Goal: Information Seeking & Learning: Learn about a topic

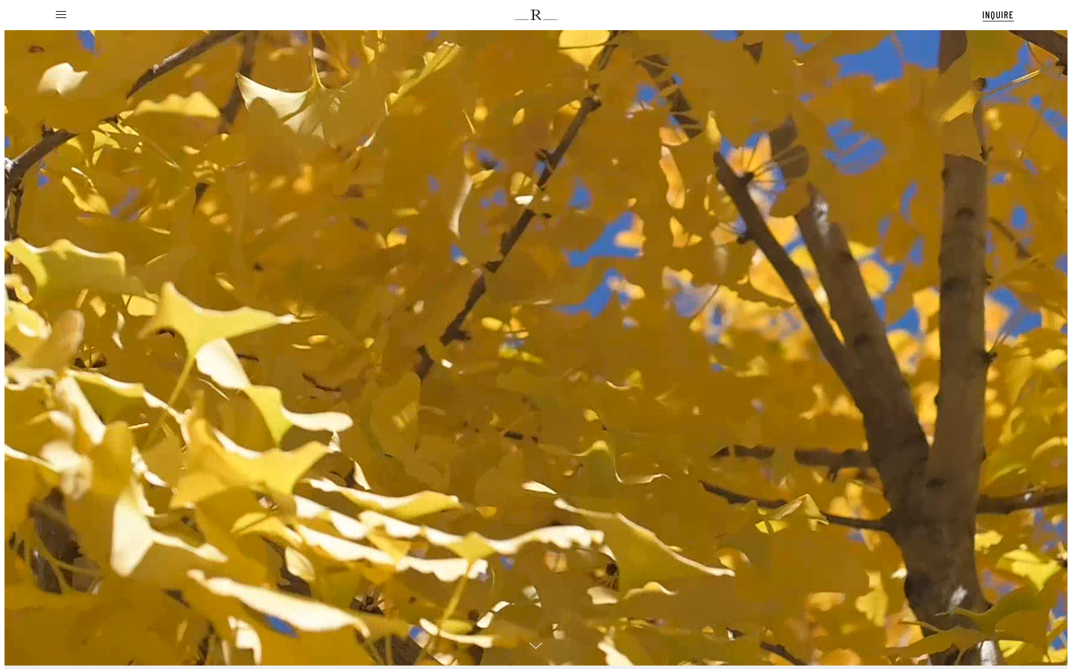
scroll to position [7, 40]
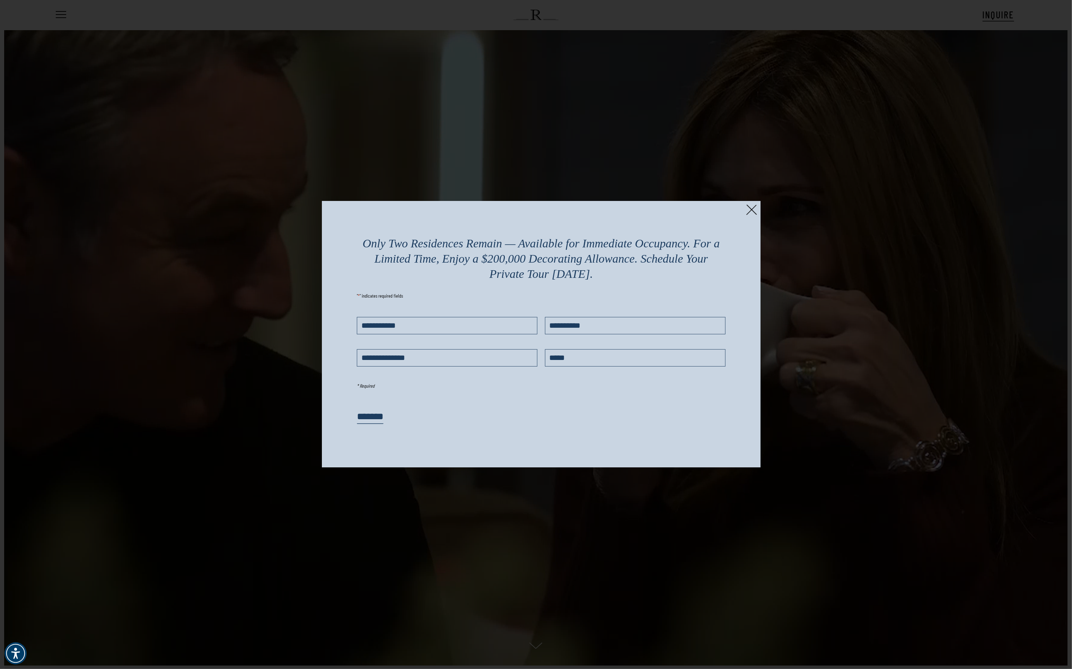
drag, startPoint x: 537, startPoint y: 174, endPoint x: 736, endPoint y: 154, distance: 200.4
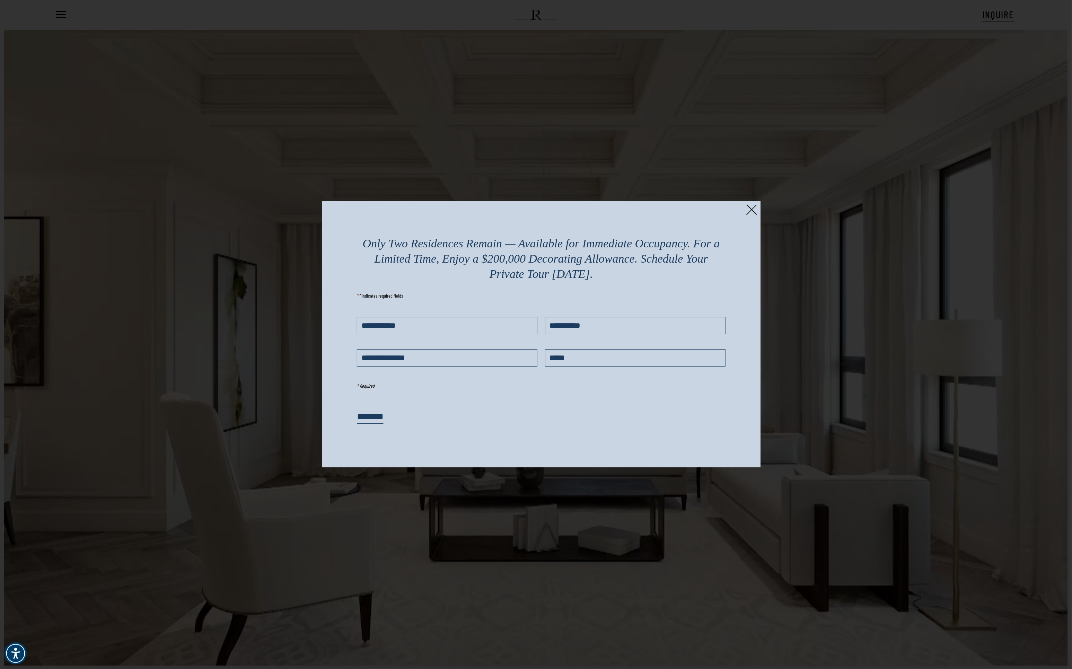
click at [537, 172] on div at bounding box center [536, 334] width 1072 height 669
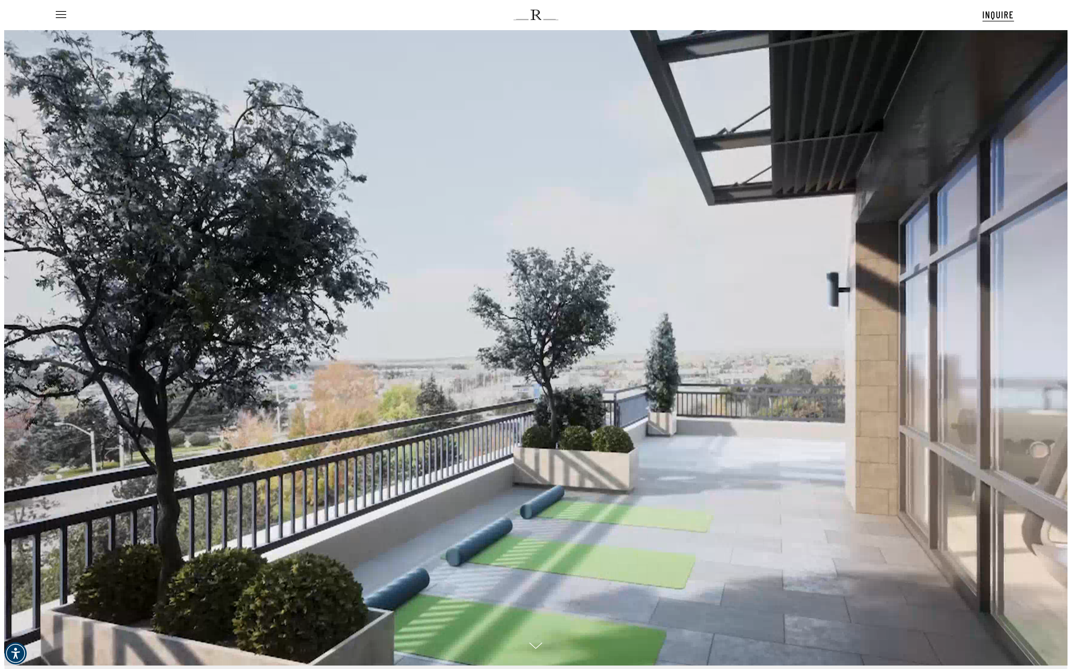
click at [64, 19] on ul "Menu" at bounding box center [60, 15] width 12 height 30
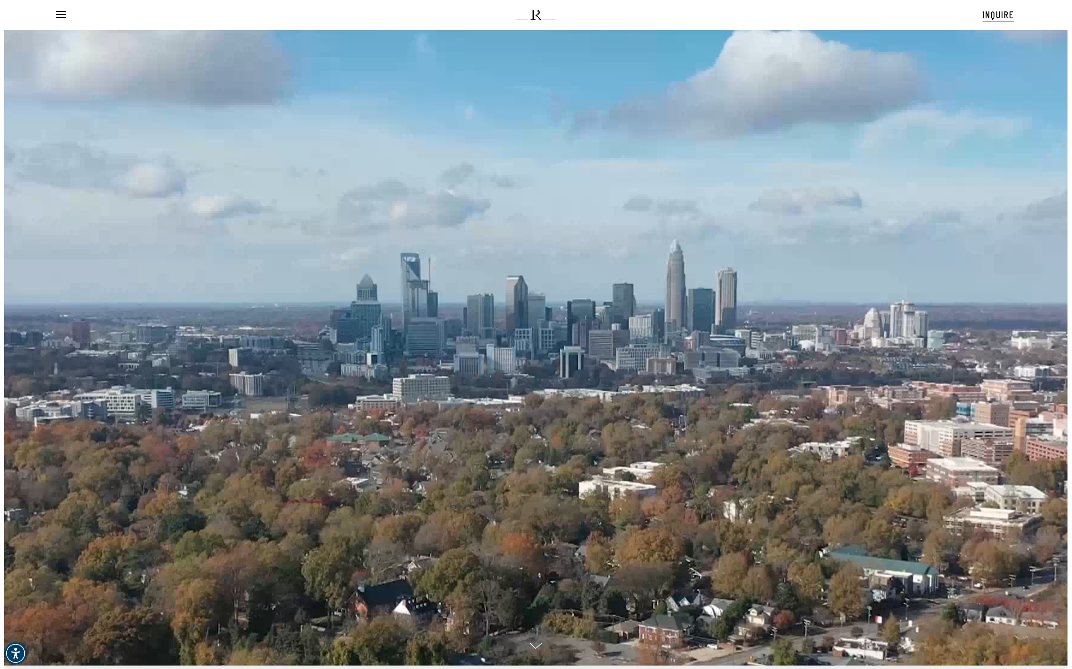
click at [61, 10] on ul "Menu" at bounding box center [60, 15] width 12 height 30
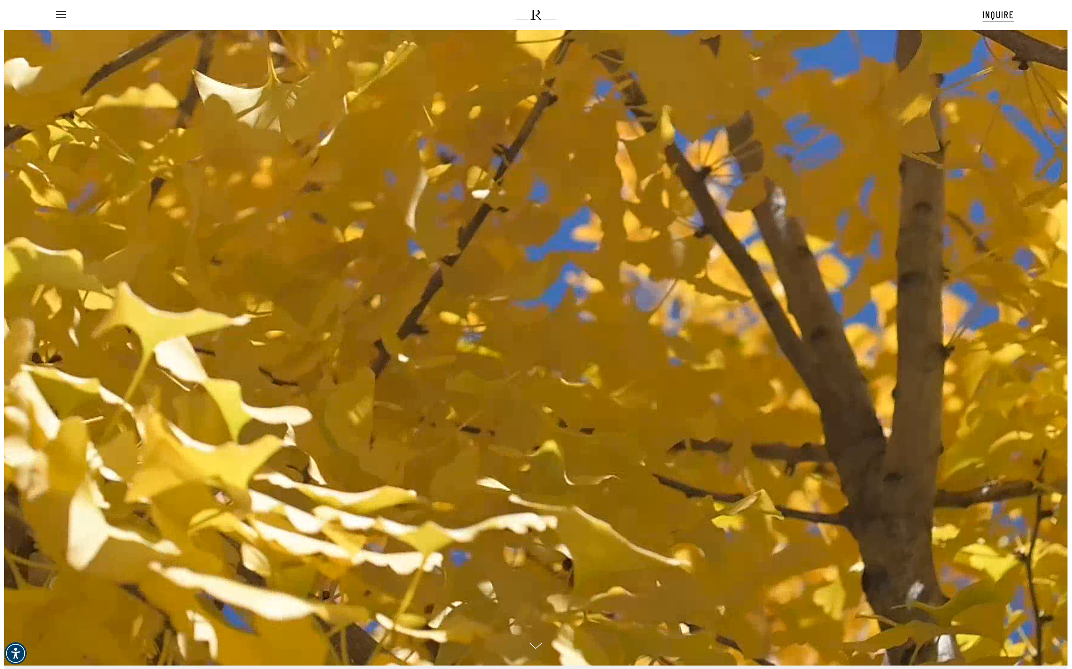
click at [61, 12] on span "Navigation Menu" at bounding box center [61, 15] width 8 height 10
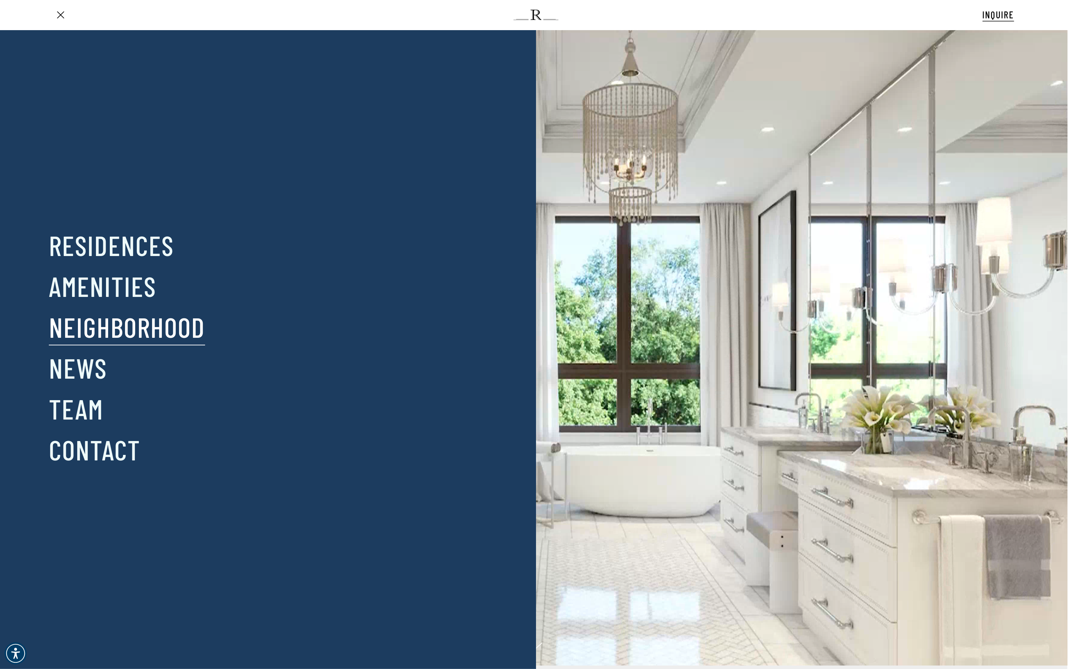
click at [126, 317] on link "Neighborhood" at bounding box center [127, 327] width 156 height 36
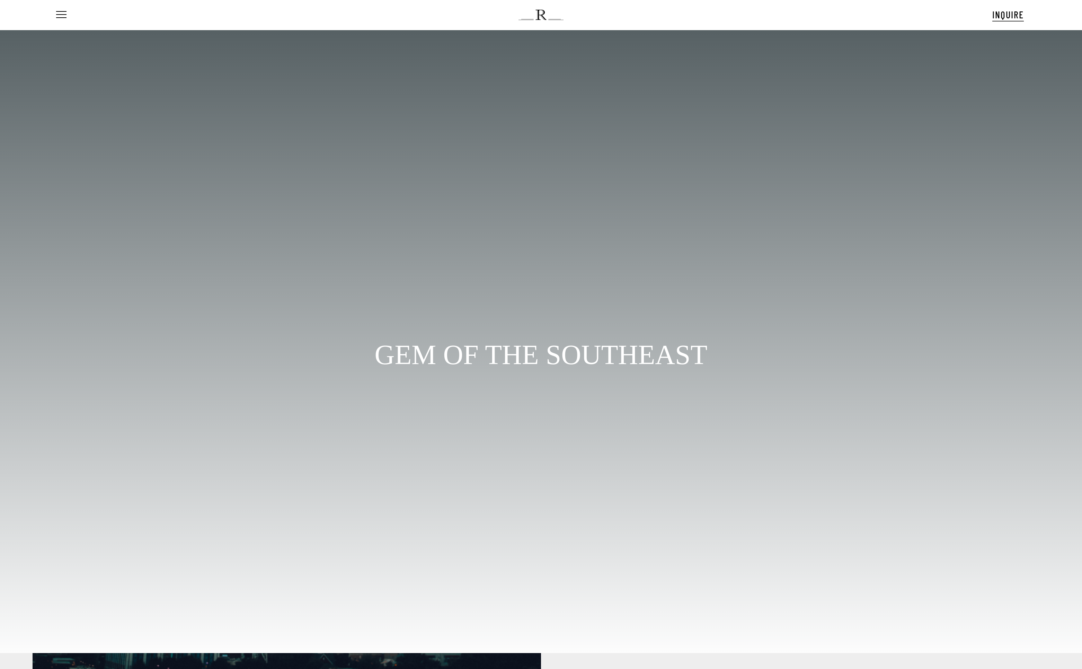
click at [130, 284] on div at bounding box center [541, 341] width 1082 height 623
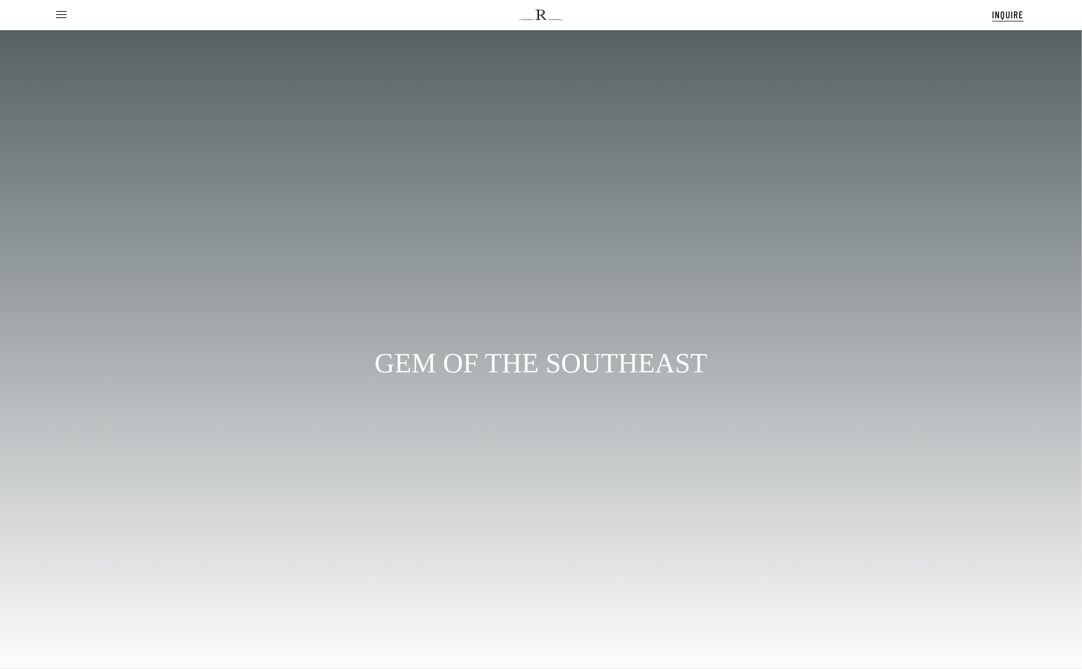
scroll to position [7, 40]
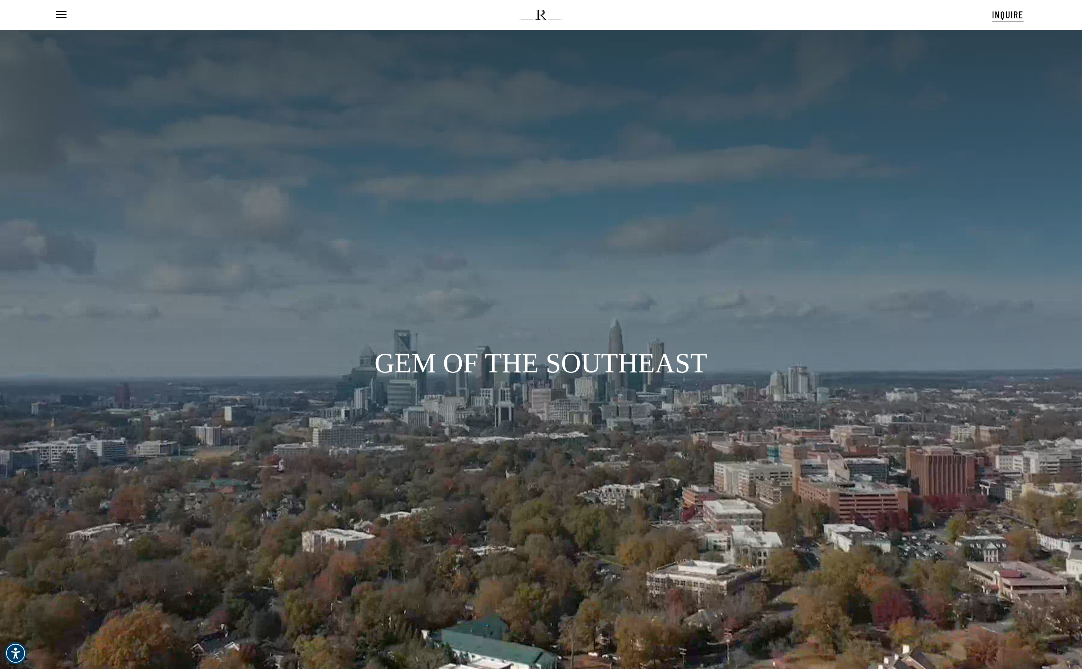
click at [60, 19] on ul "Menu" at bounding box center [61, 15] width 12 height 30
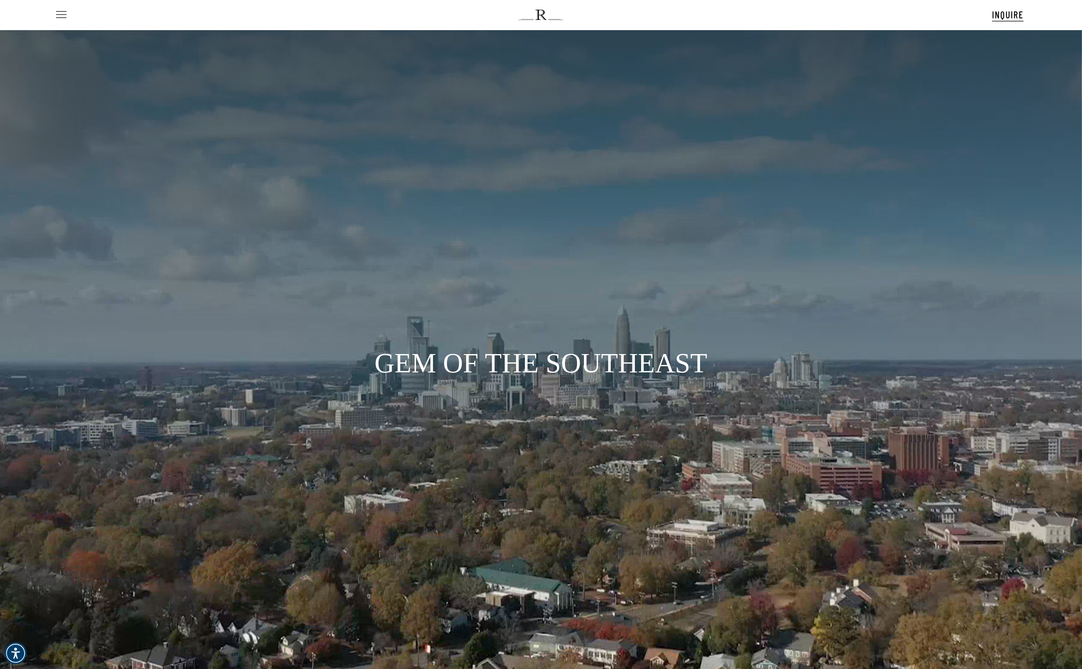
click at [62, 18] on span "Navigation Menu" at bounding box center [62, 15] width 8 height 10
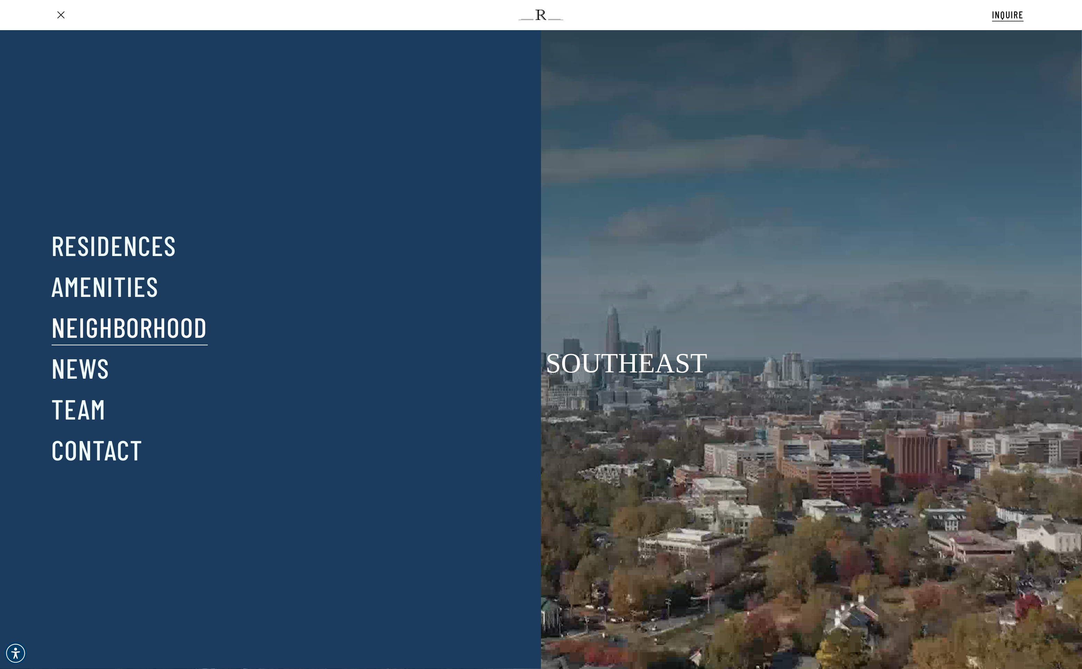
click at [64, 17] on span "Navigation Menu" at bounding box center [62, 15] width 8 height 10
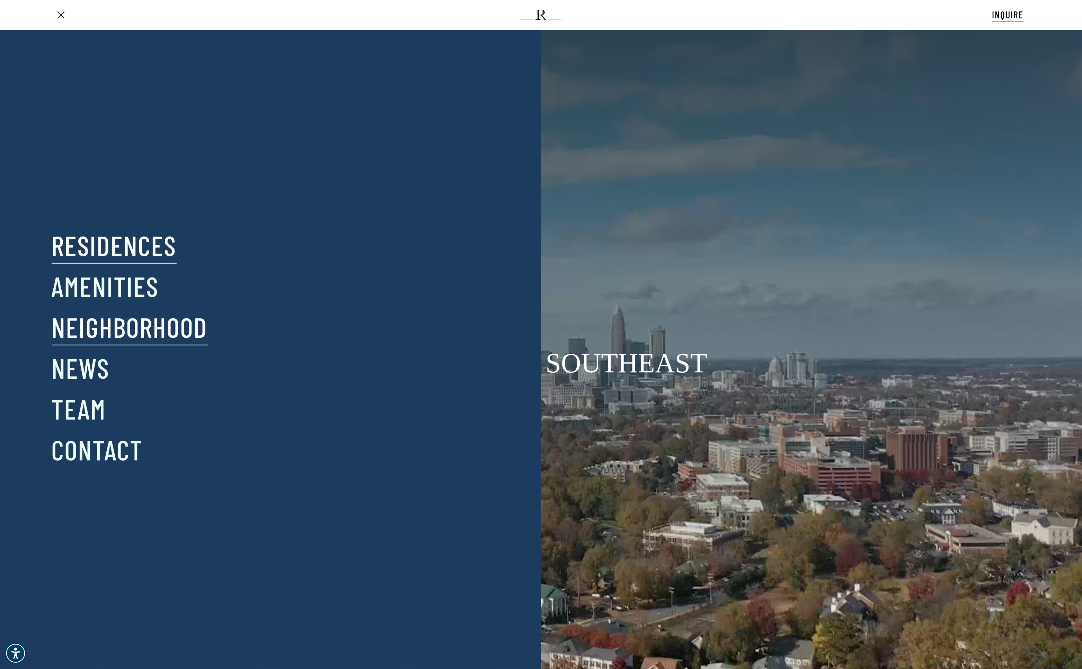
click at [128, 246] on link "Residences" at bounding box center [114, 245] width 125 height 36
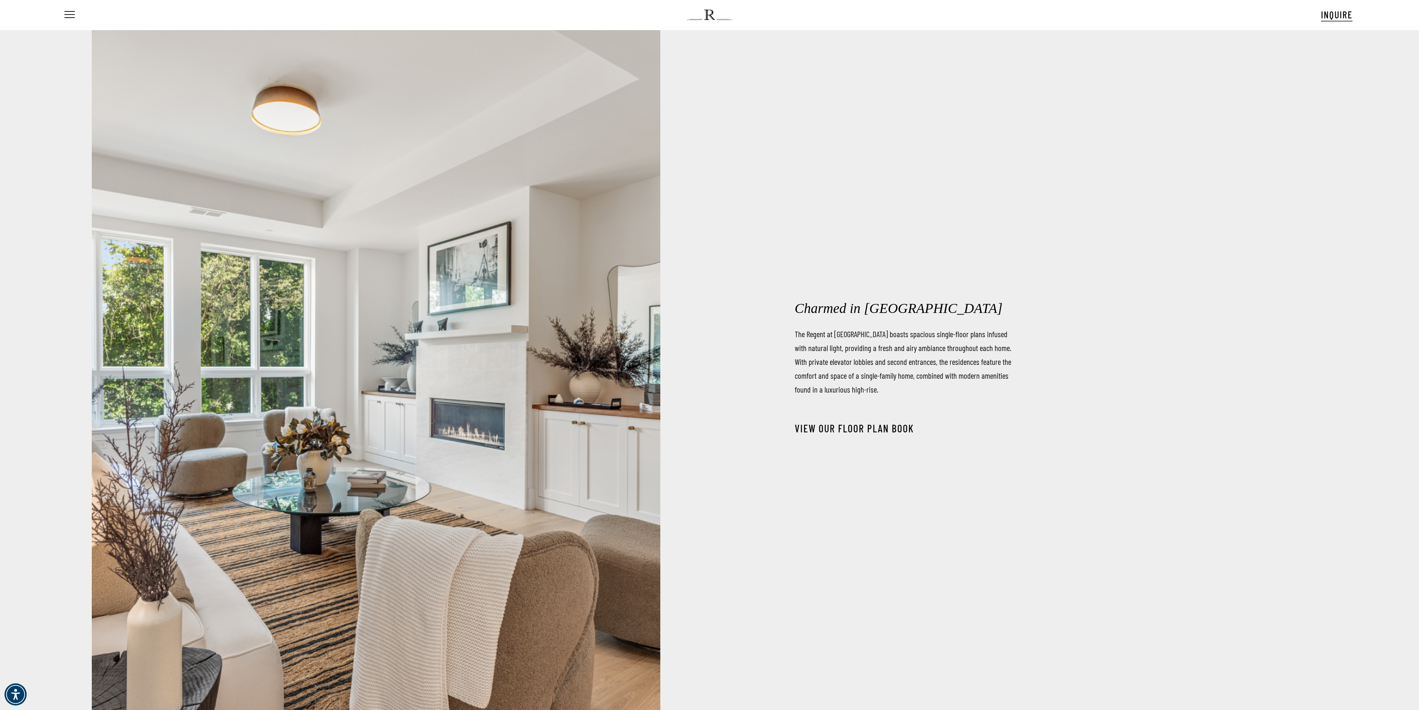
click at [879, 427] on link "View our Floor Plan Book" at bounding box center [854, 428] width 119 height 12
